Goal: Find specific page/section

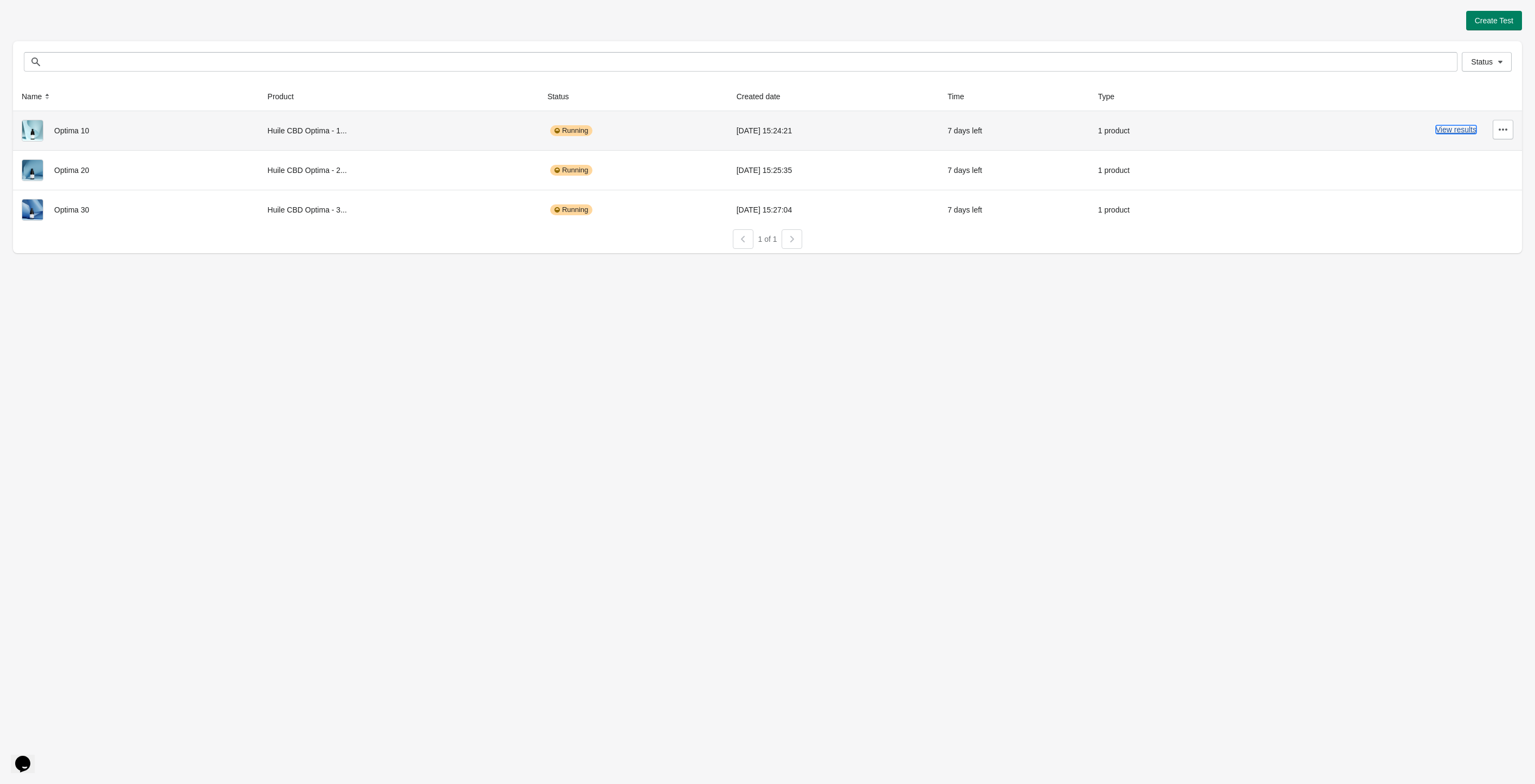
click at [1450, 125] on button "View results" at bounding box center [1456, 129] width 40 height 9
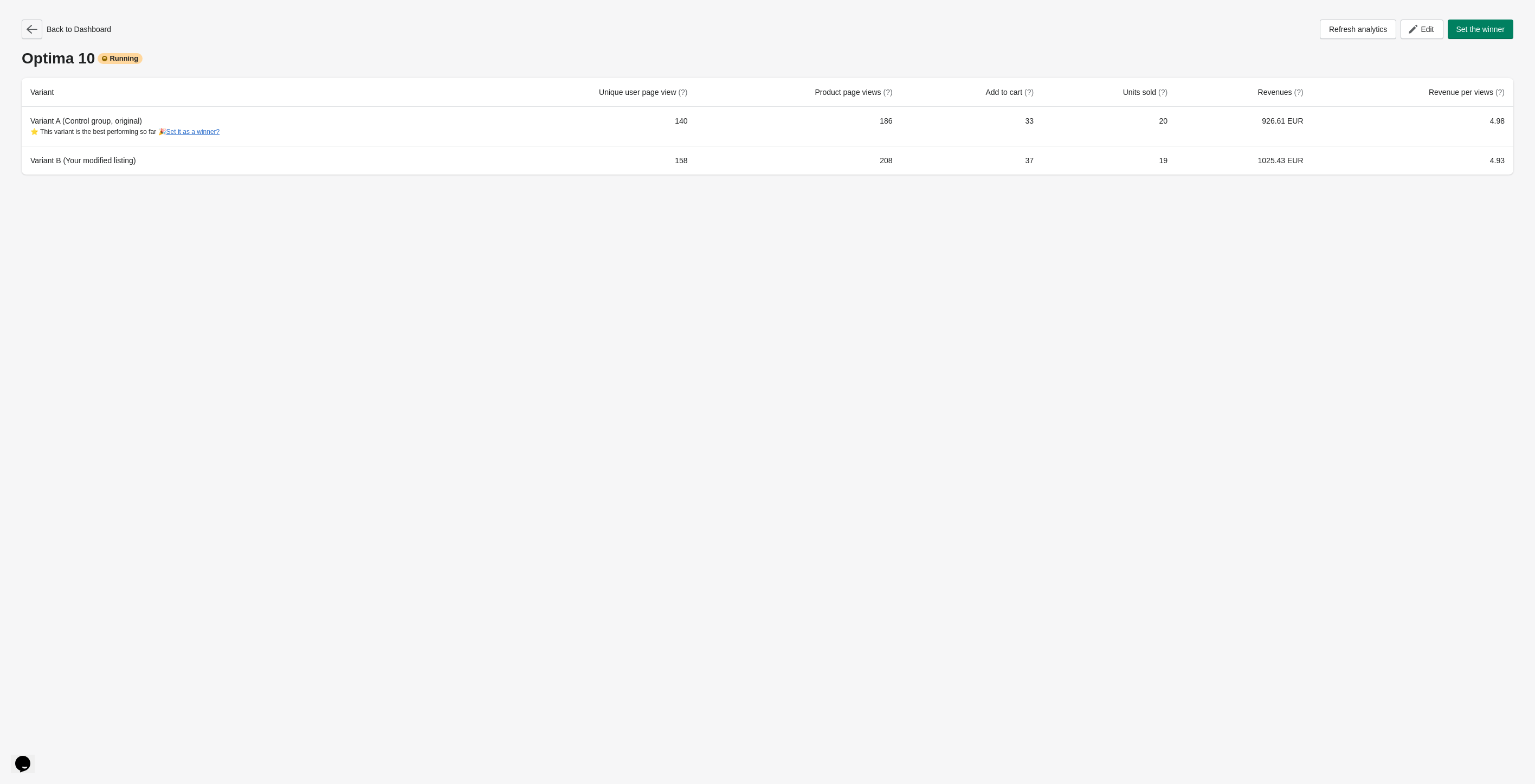
click at [31, 34] on icon "button" at bounding box center [32, 29] width 11 height 11
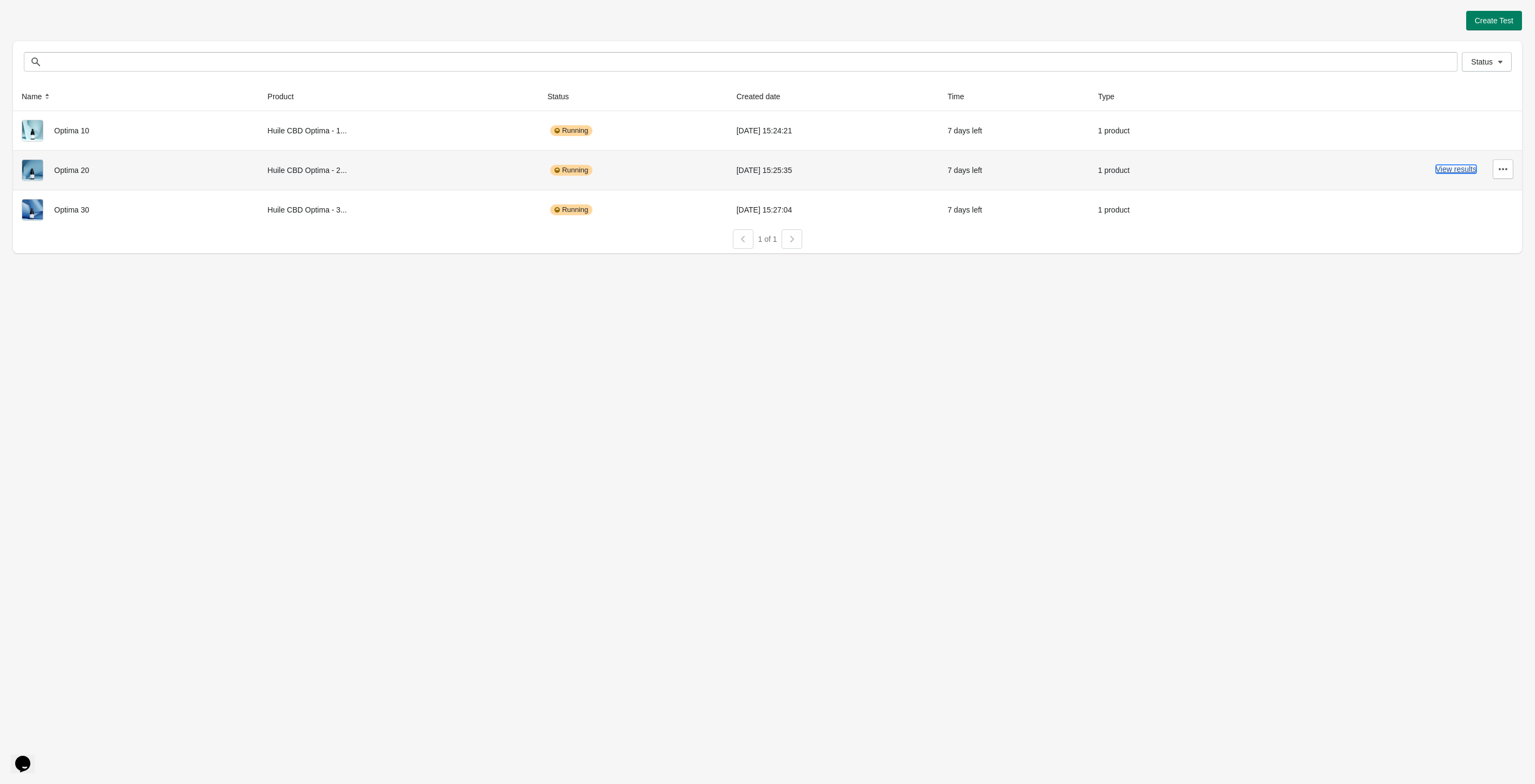
click at [1468, 170] on button "View results" at bounding box center [1456, 169] width 40 height 9
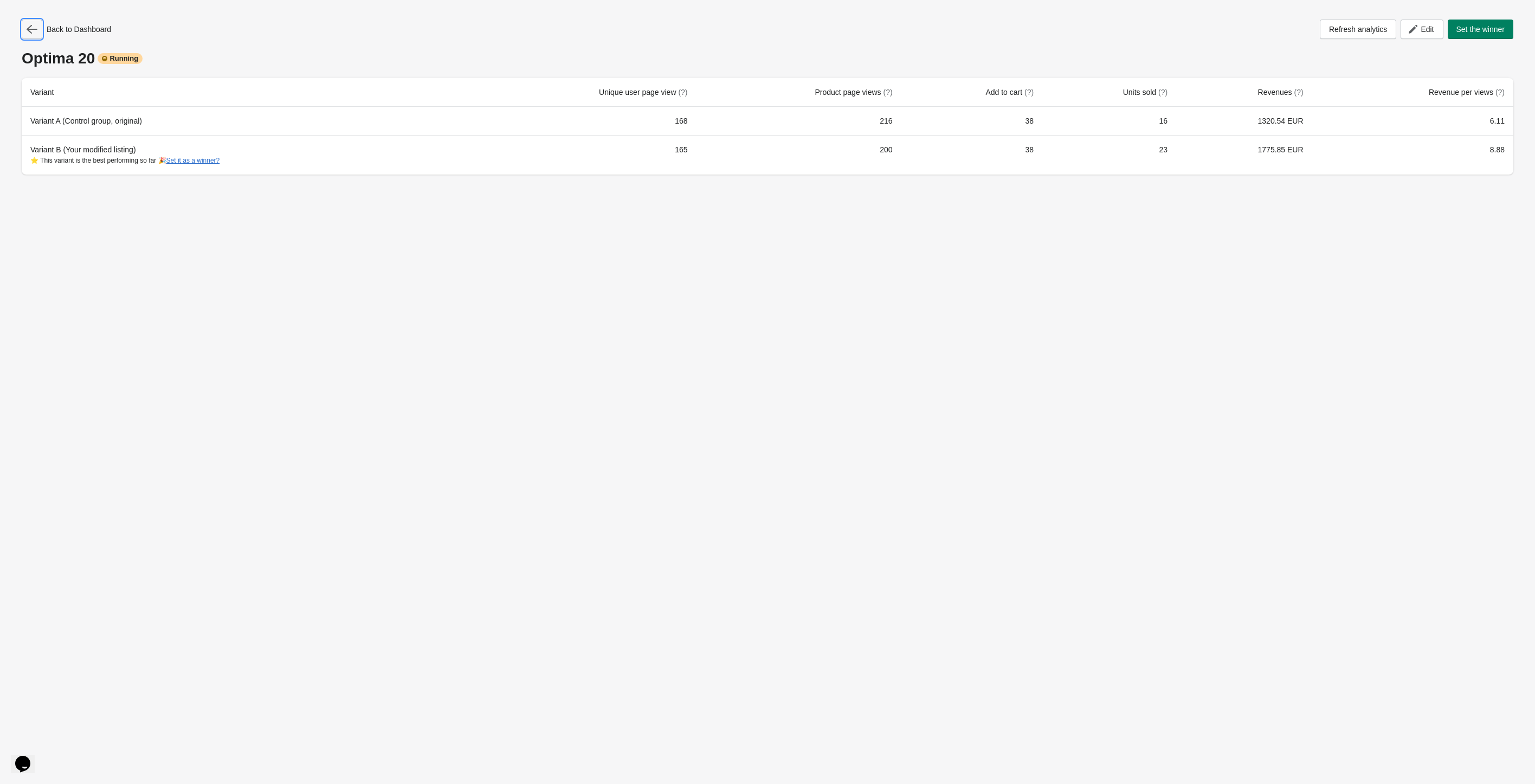
click at [22, 26] on button "button" at bounding box center [32, 28] width 21 height 19
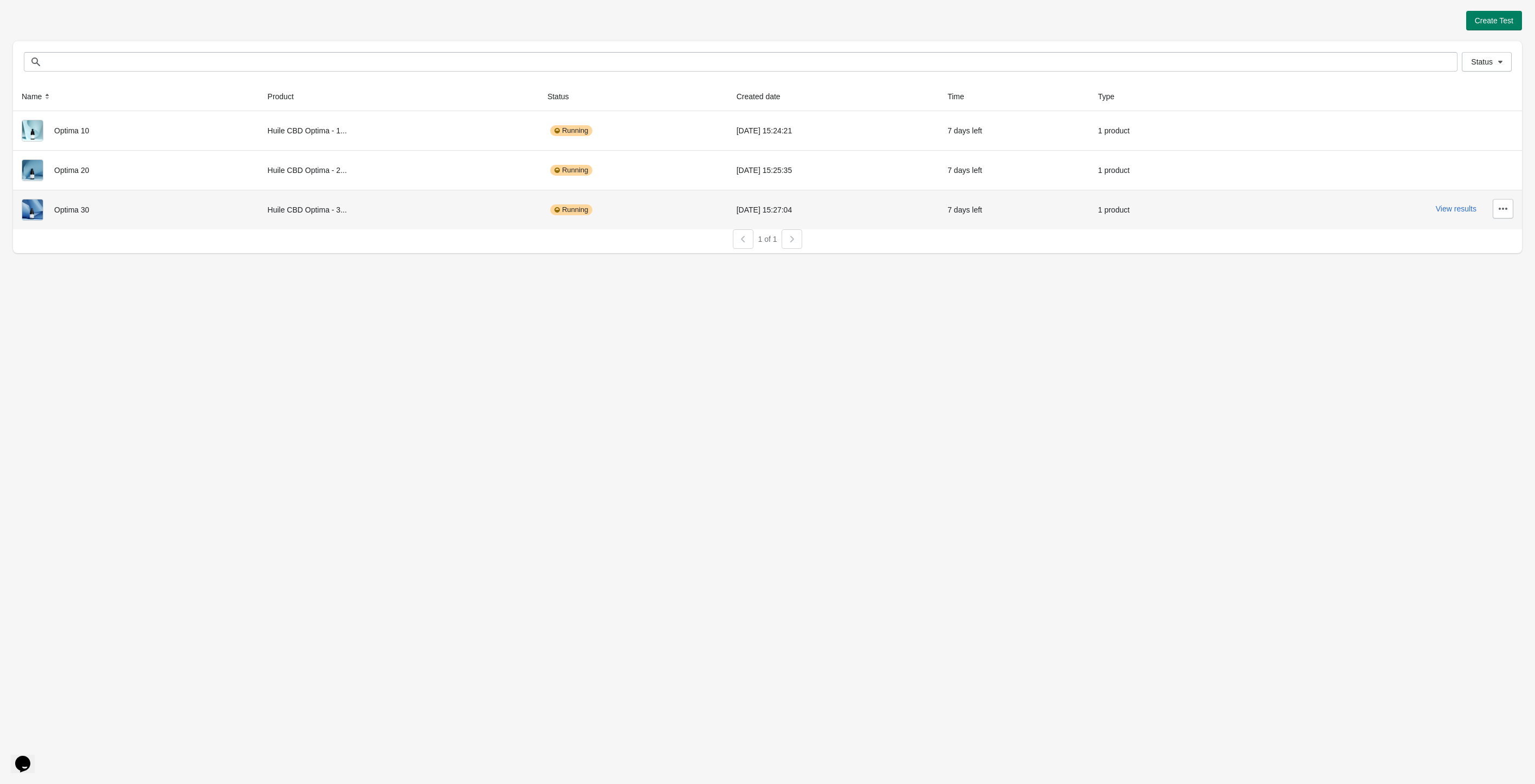
click at [1456, 214] on div "View results" at bounding box center [1377, 208] width 274 height 19
click at [1459, 207] on button "View results" at bounding box center [1456, 208] width 40 height 9
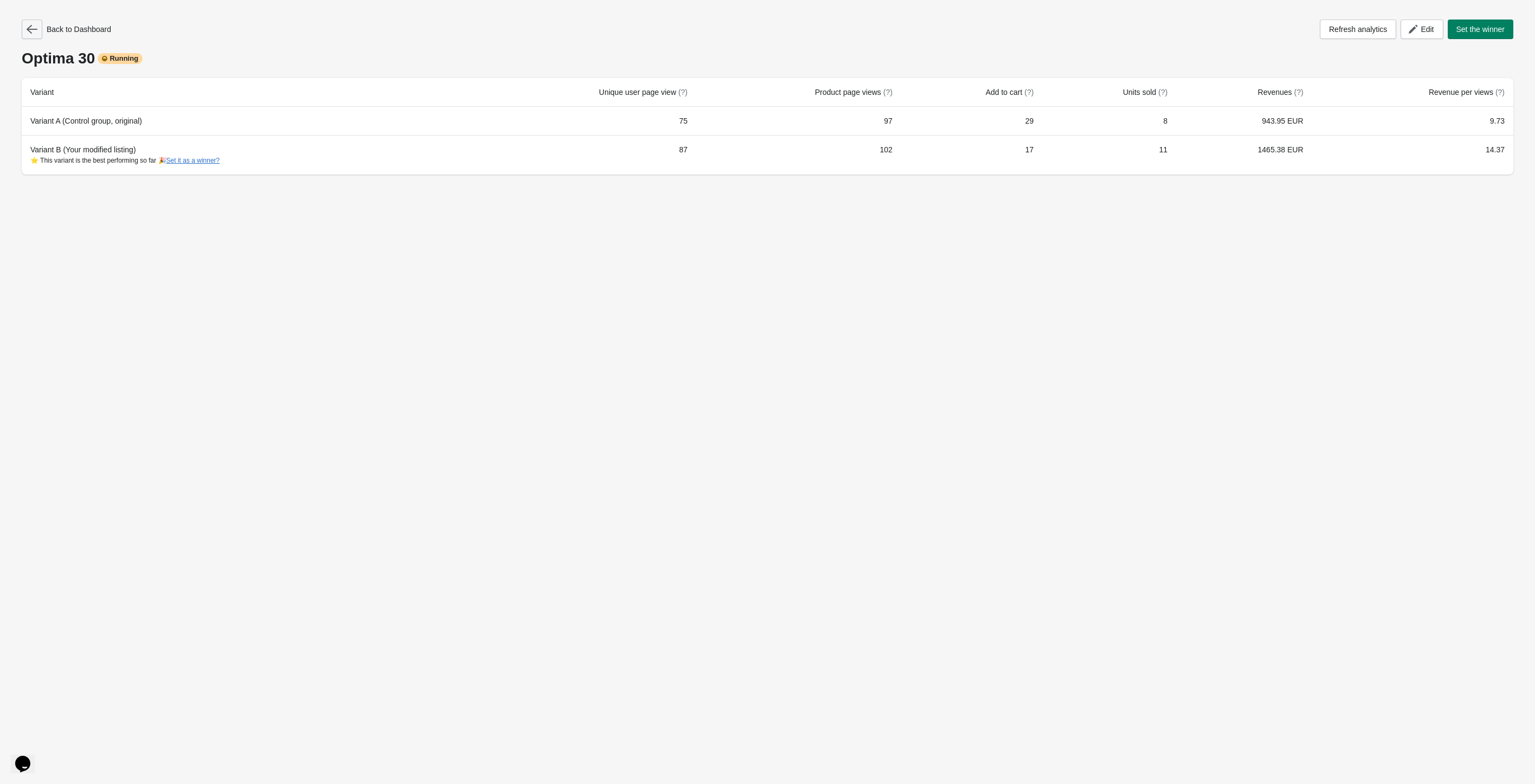
click at [30, 31] on icon "button" at bounding box center [32, 29] width 11 height 9
